Goal: Information Seeking & Learning: Learn about a topic

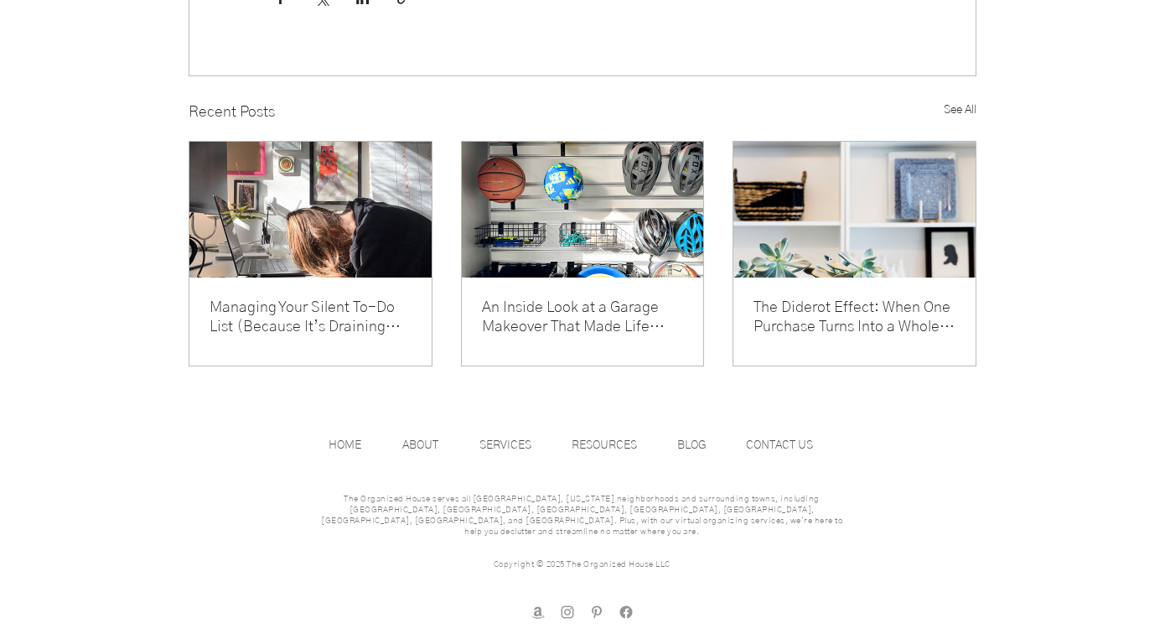
scroll to position [2188, 0]
click at [354, 334] on link "Managing Your Silent To-Do List (Because It’s Draining Your Energy)" at bounding box center [310, 317] width 202 height 39
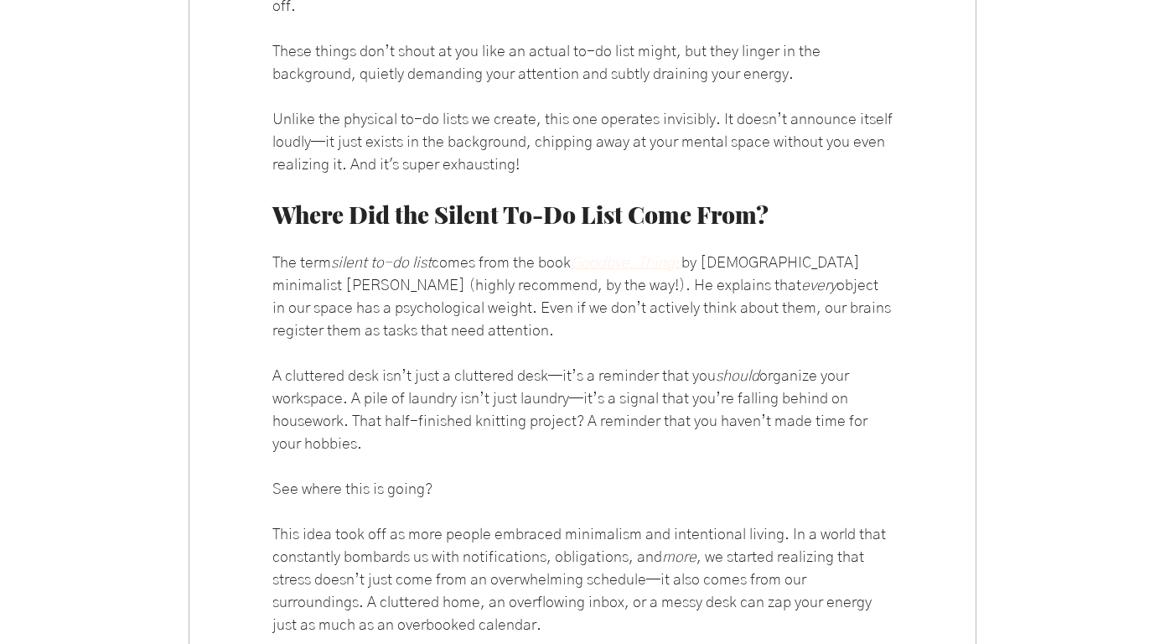
scroll to position [1131, 0]
drag, startPoint x: 577, startPoint y: 323, endPoint x: 709, endPoint y: 328, distance: 131.6
click at [709, 328] on span "The term silent to-do list comes from the book Goodbye, Things by Japanese mini…" at bounding box center [582, 296] width 620 height 90
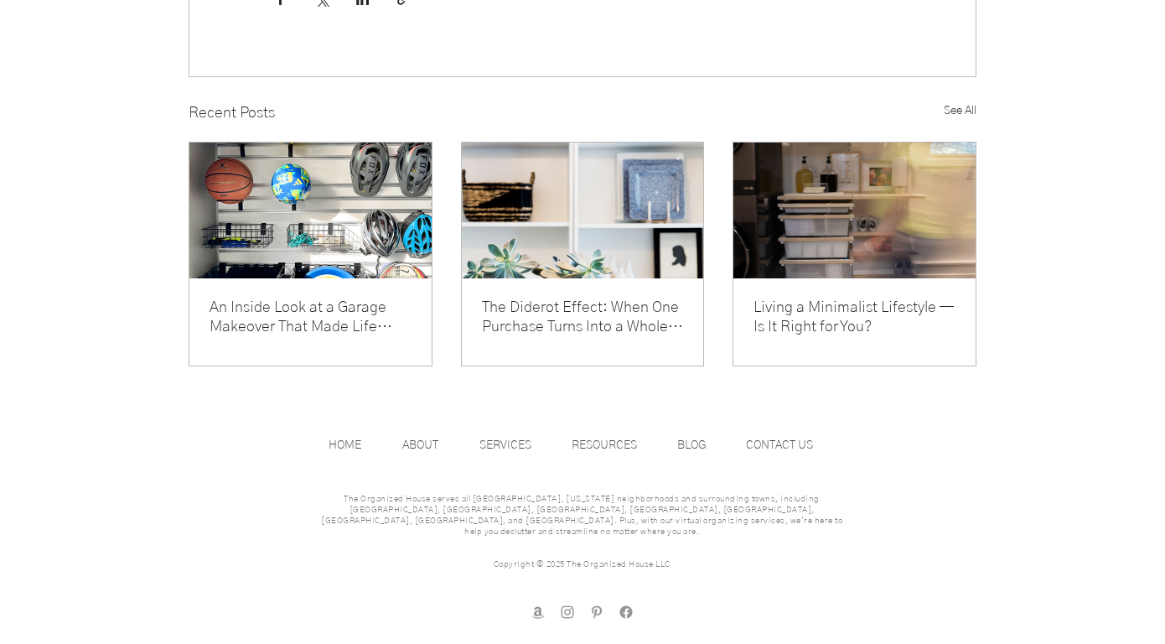
scroll to position [3963, 0]
click at [611, 335] on link "The Diderot Effect: When One Purchase Turns Into a Whole New Look (and More Stu…" at bounding box center [583, 317] width 202 height 39
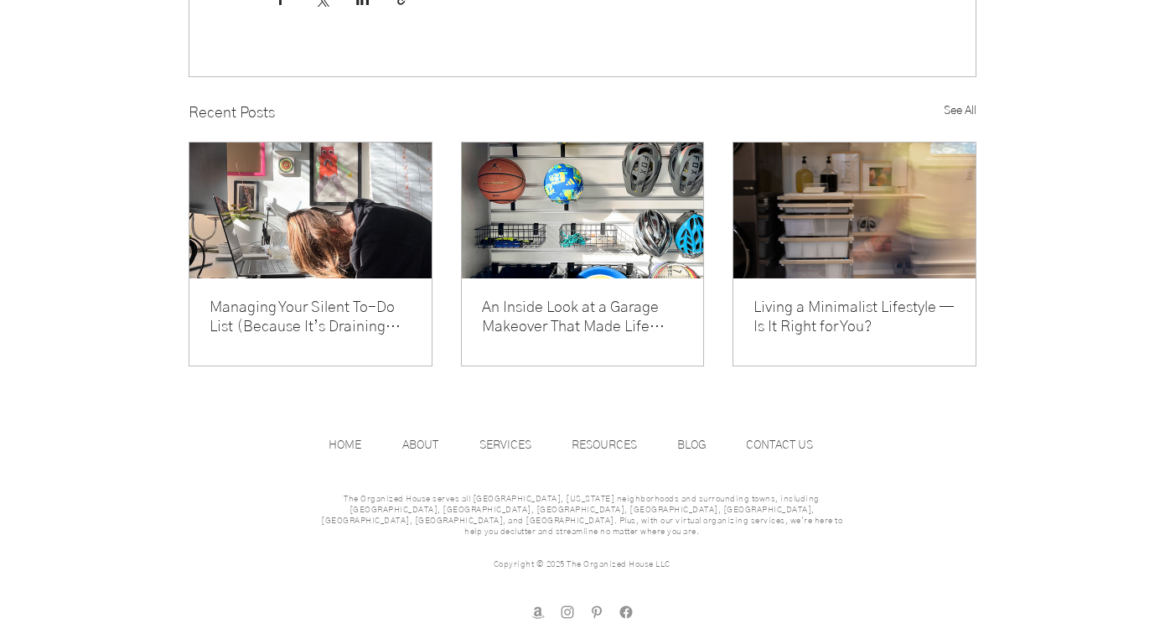
scroll to position [2300, 0]
click at [846, 337] on link "Living a Minimalist Lifestyle — Is It Right for You?" at bounding box center [854, 317] width 202 height 39
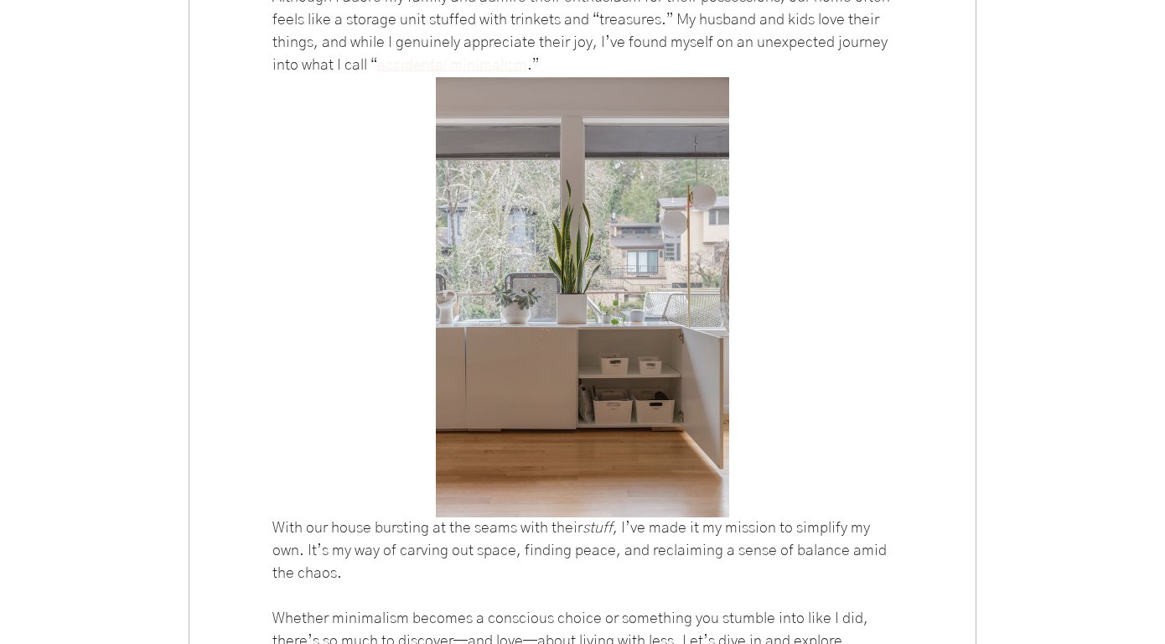
scroll to position [614, 0]
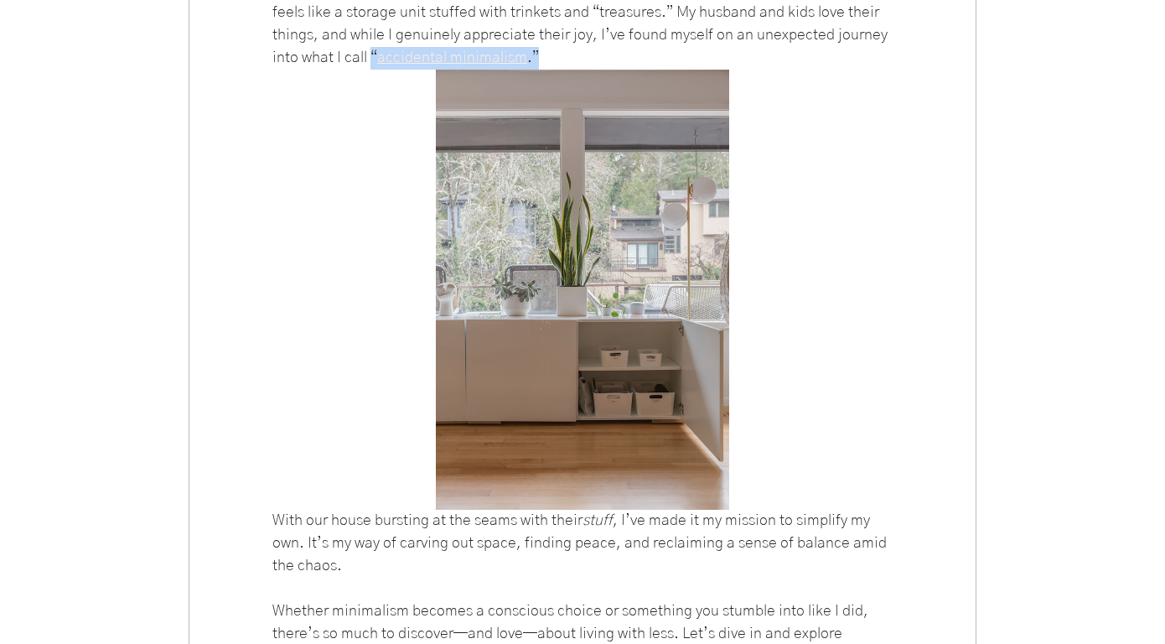
drag, startPoint x: 373, startPoint y: 117, endPoint x: 544, endPoint y: 131, distance: 171.5
click at [545, 70] on span "Although I adore my family and admire their enthusiasm for their possessions, o…" at bounding box center [582, 24] width 620 height 90
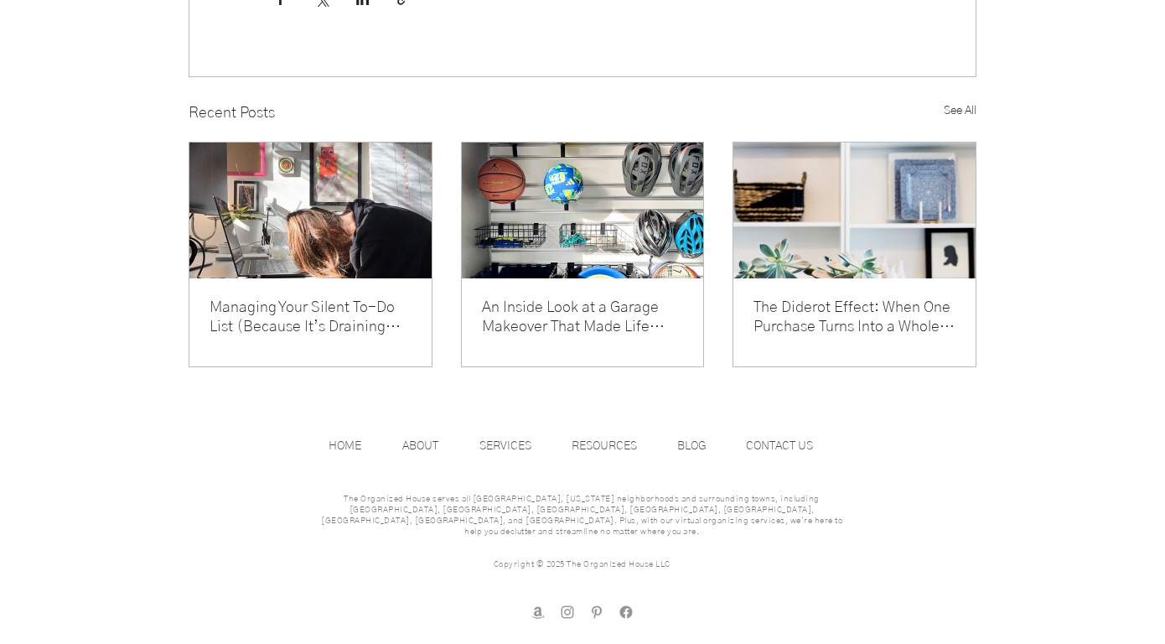
scroll to position [5672, 0]
click at [677, 458] on p "BLOG" at bounding box center [692, 445] width 46 height 25
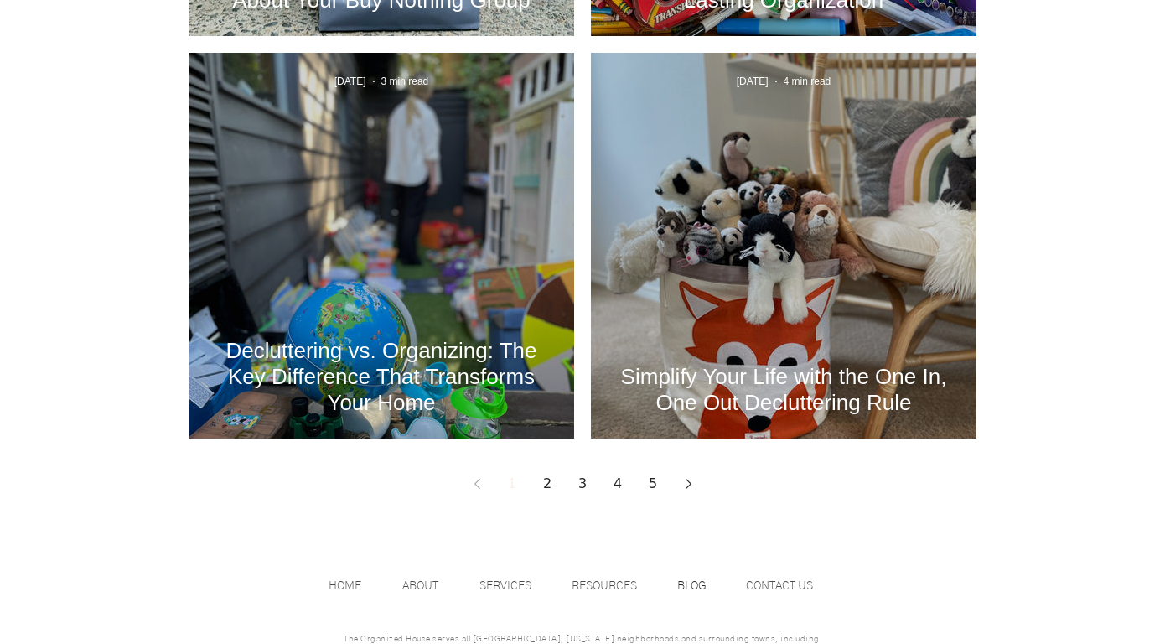
scroll to position [2231, 0]
click at [551, 480] on link "2" at bounding box center [547, 483] width 30 height 30
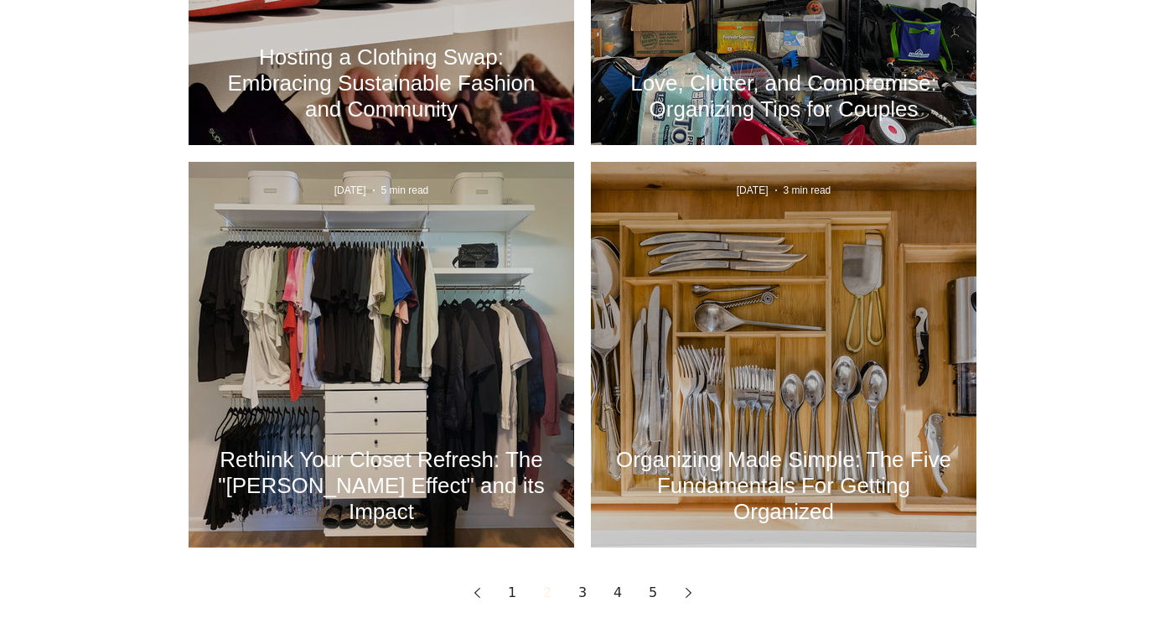
scroll to position [2124, 0]
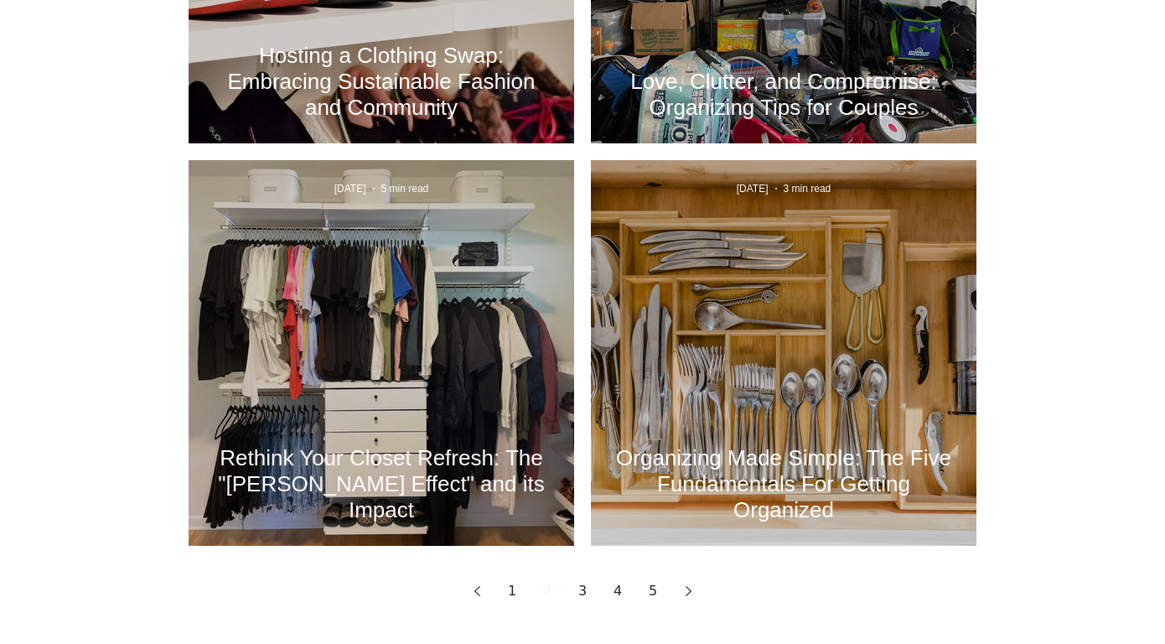
click at [466, 476] on h2 "Rethink Your Closet Refresh: The "Marie Kondo Effect" and its Impact" at bounding box center [381, 484] width 335 height 78
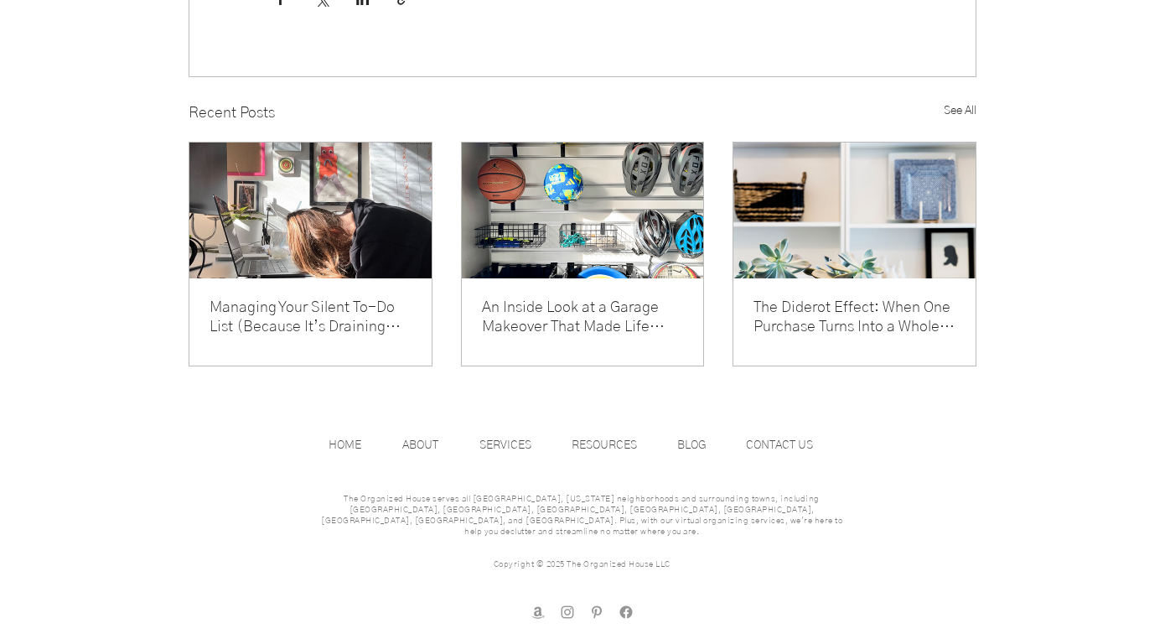
scroll to position [5084, 0]
click at [417, 455] on p "ABOUT" at bounding box center [420, 444] width 53 height 25
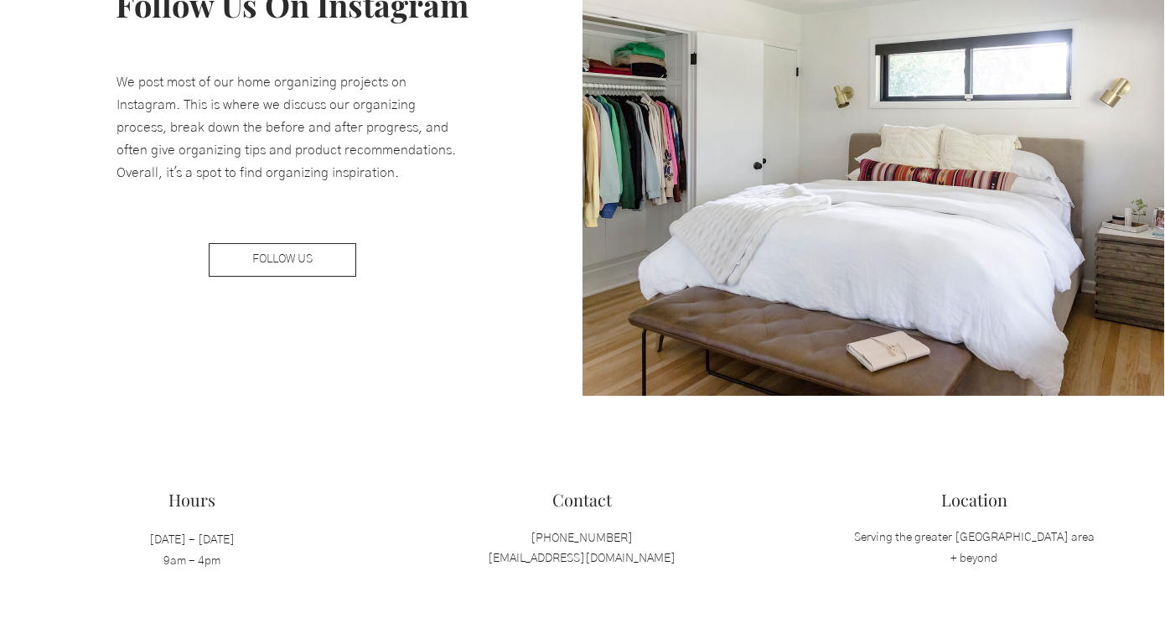
scroll to position [2756, 0]
click at [343, 259] on link "FOLLOW US" at bounding box center [282, 259] width 147 height 34
